Goal: Task Accomplishment & Management: Manage account settings

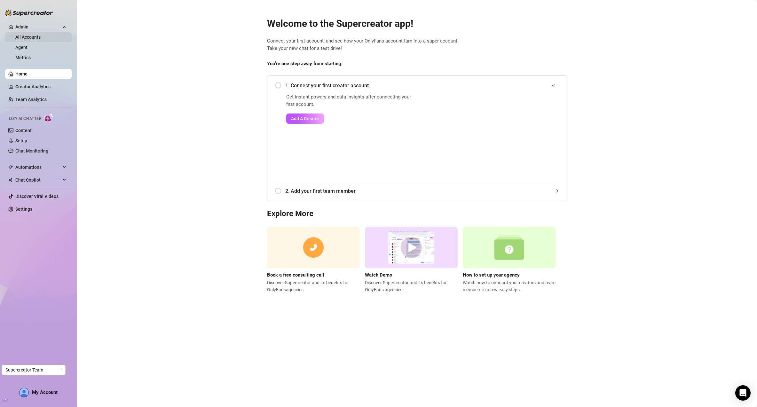
click at [40, 38] on link "All Accounts" at bounding box center [27, 37] width 25 height 5
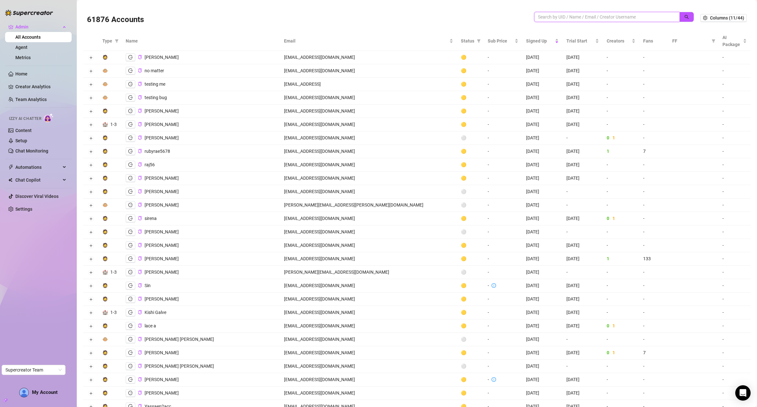
click at [561, 15] on input "search" at bounding box center [604, 16] width 133 height 7
type input "mslilo"
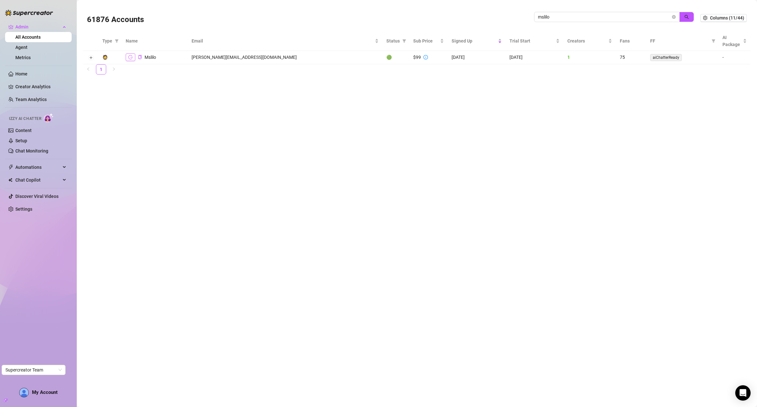
click at [130, 57] on icon "logout" at bounding box center [130, 57] width 4 height 4
click at [92, 57] on button "Expand row" at bounding box center [90, 57] width 5 height 5
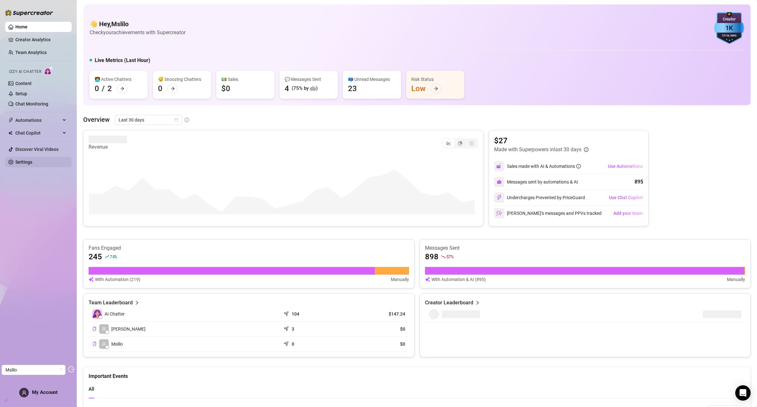
click at [32, 162] on link "Settings" at bounding box center [23, 162] width 17 height 5
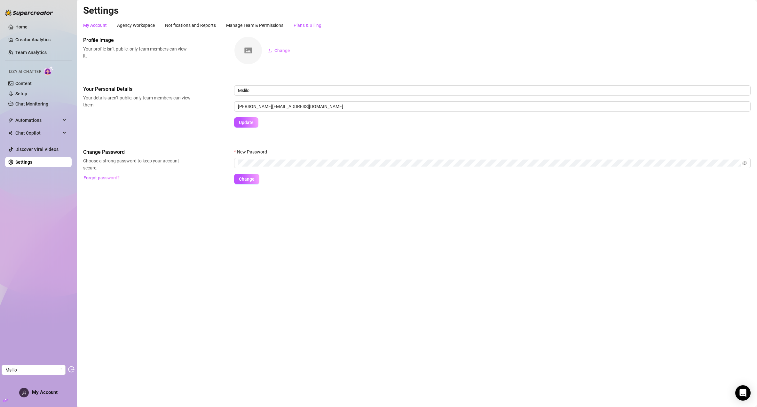
click at [317, 24] on div "Plans & Billing" at bounding box center [308, 25] width 28 height 7
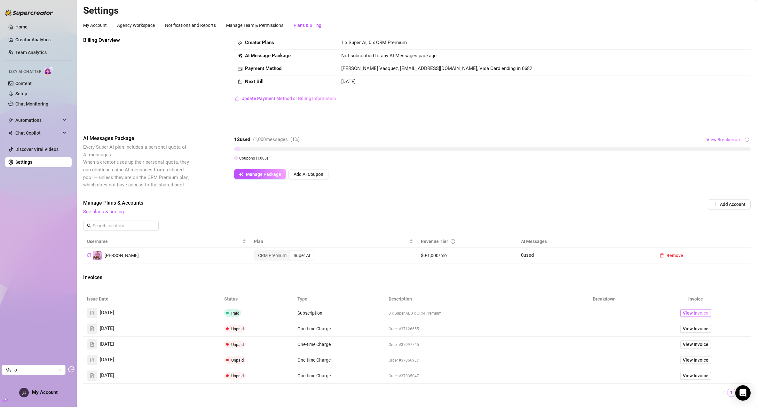
click at [684, 313] on span "View Invoice" at bounding box center [696, 312] width 26 height 7
click at [16, 81] on link "Content" at bounding box center [23, 83] width 16 height 5
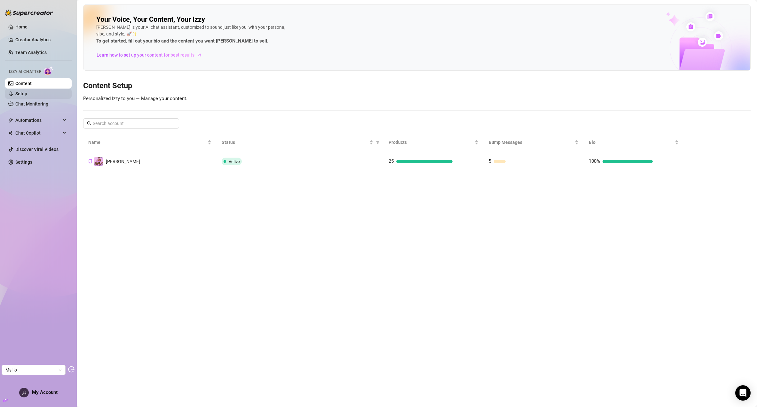
click at [18, 95] on link "Setup" at bounding box center [21, 93] width 12 height 5
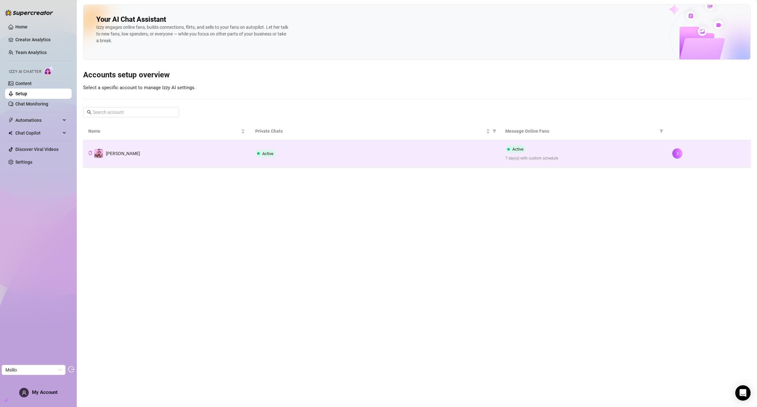
click at [684, 152] on div at bounding box center [708, 153] width 73 height 10
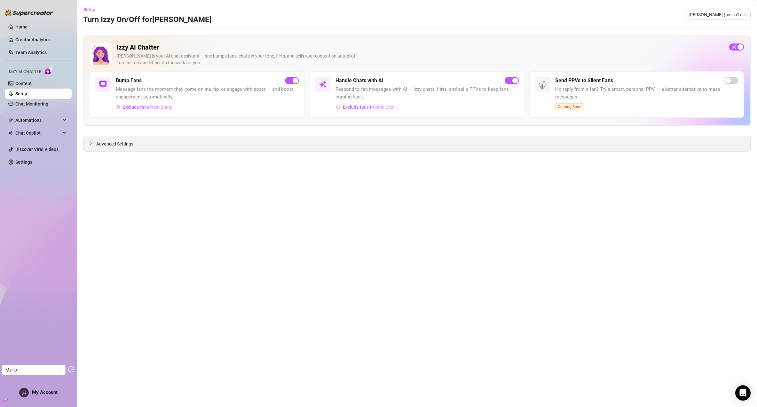
click at [146, 138] on div "Advanced Settings" at bounding box center [416, 143] width 667 height 15
click at [135, 141] on div "Advanced Settings" at bounding box center [416, 143] width 667 height 15
click at [117, 147] on span "Advanced Settings" at bounding box center [114, 143] width 37 height 7
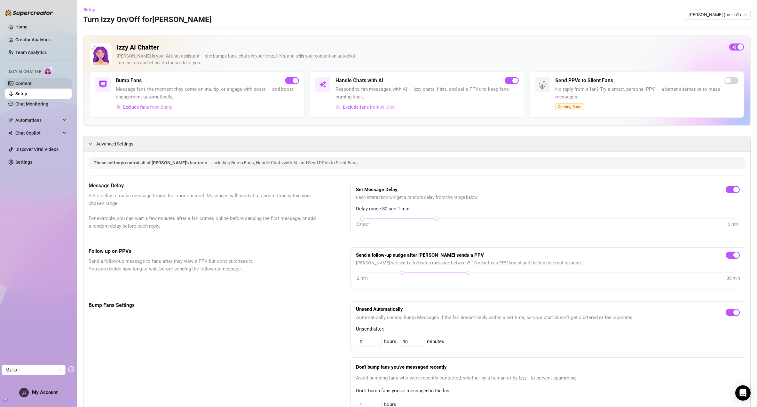
click at [32, 82] on link "Content" at bounding box center [23, 83] width 16 height 5
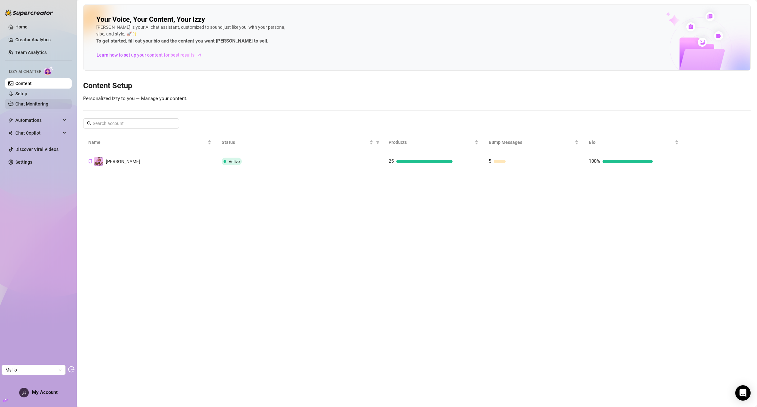
click at [35, 106] on link "Chat Monitoring" at bounding box center [31, 103] width 33 height 5
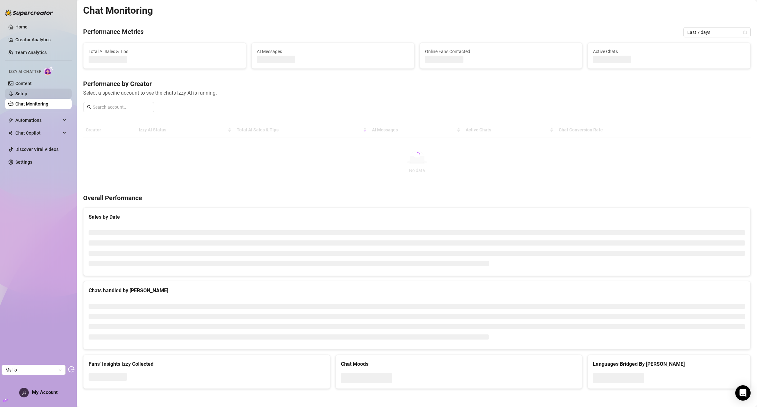
click at [27, 93] on link "Setup" at bounding box center [21, 93] width 12 height 5
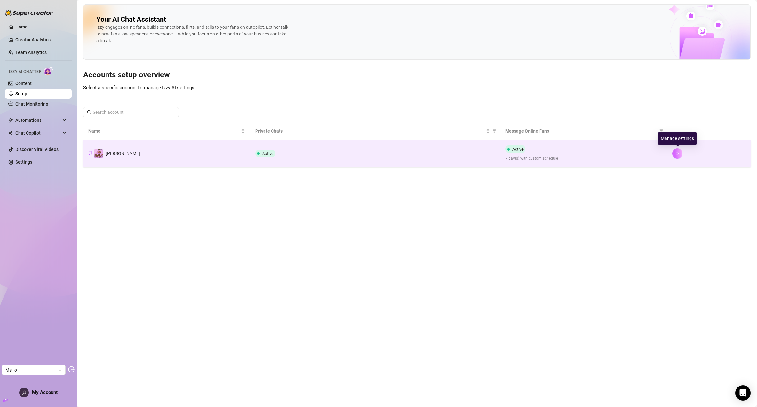
click at [677, 150] on button "button" at bounding box center [677, 153] width 10 height 10
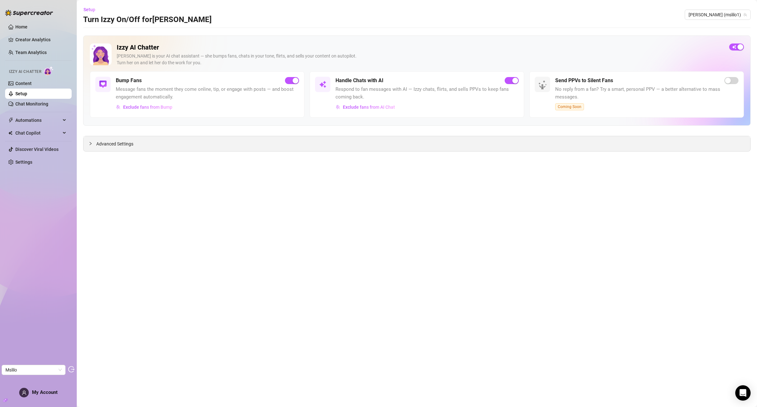
click at [160, 146] on div "Advanced Settings" at bounding box center [416, 143] width 667 height 15
click at [118, 144] on span "Advanced Settings" at bounding box center [114, 143] width 37 height 7
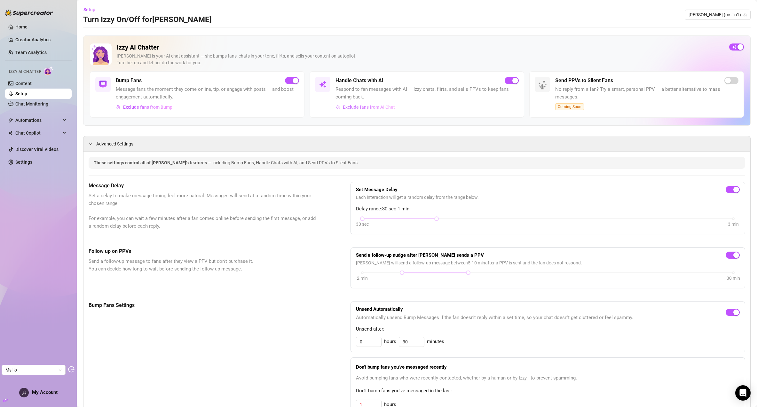
click at [355, 107] on span "Exclude fans from AI Chat" at bounding box center [369, 107] width 52 height 5
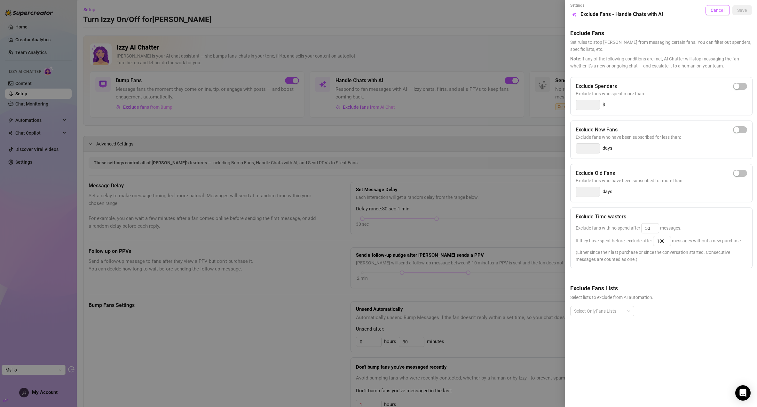
click at [718, 11] on span "Cancel" at bounding box center [717, 10] width 14 height 5
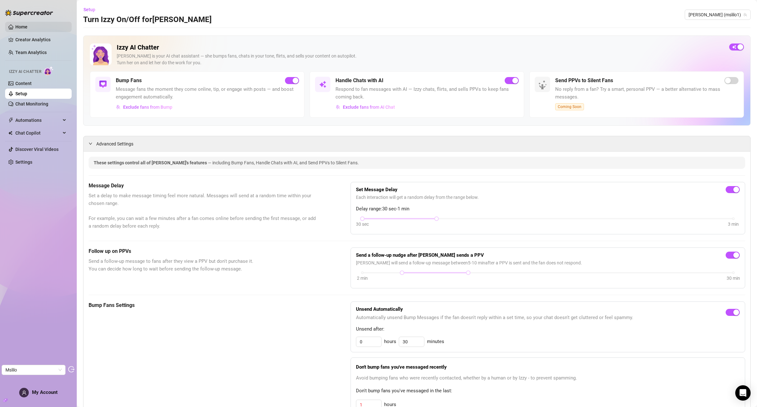
click at [27, 28] on link "Home" at bounding box center [21, 26] width 12 height 5
